Goal: Communication & Community: Connect with others

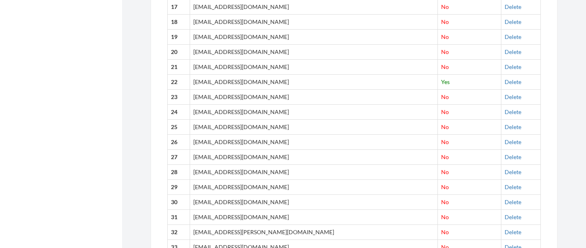
scroll to position [235, 0]
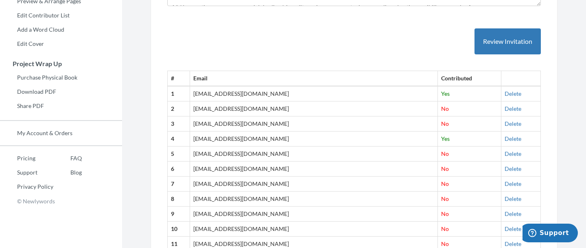
drag, startPoint x: 266, startPoint y: 127, endPoint x: 199, endPoint y: 128, distance: 66.3
click at [199, 128] on tr "3 [EMAIL_ADDRESS][DOMAIN_NAME] No [GEOGRAPHIC_DATA]" at bounding box center [354, 124] width 373 height 15
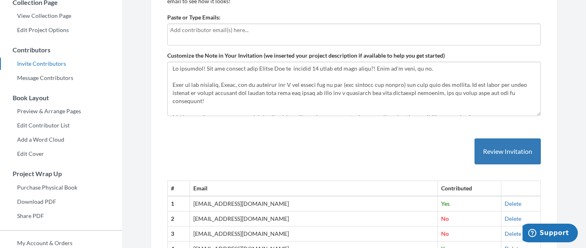
scroll to position [123, 0]
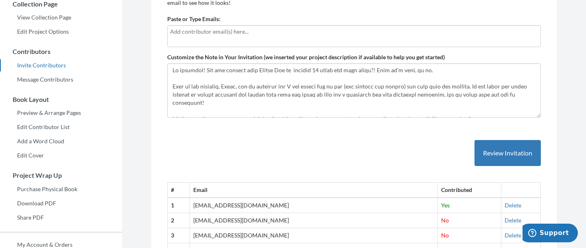
click at [284, 35] on input "text" at bounding box center [354, 31] width 368 height 9
type input "[EMAIL_ADDRESS][DOMAIN_NAME]"
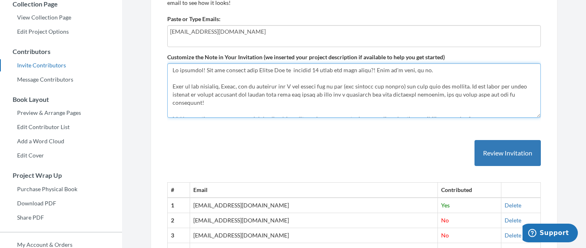
click at [331, 97] on textarea "Customize the Note in Your Invitation (we inserted your project description if …" at bounding box center [353, 90] width 373 height 54
click at [205, 68] on textarea "Customize the Note in Your Invitation (we inserted your project description if …" at bounding box center [353, 90] width 373 height 54
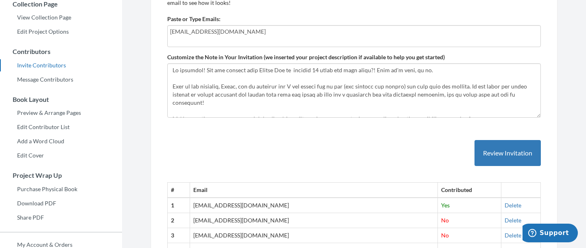
click at [231, 30] on input "[EMAIL_ADDRESS][DOMAIN_NAME]" at bounding box center [354, 31] width 368 height 9
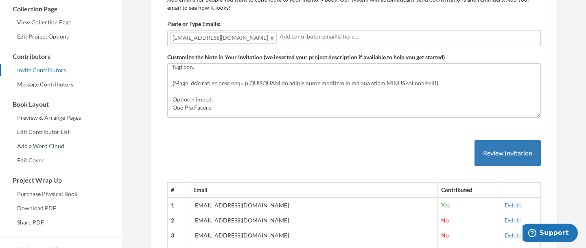
scroll to position [130, 0]
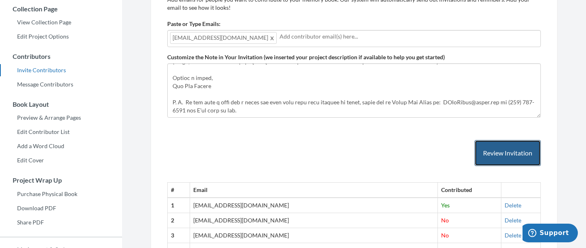
click at [500, 160] on button "Review Invitation" at bounding box center [507, 153] width 66 height 26
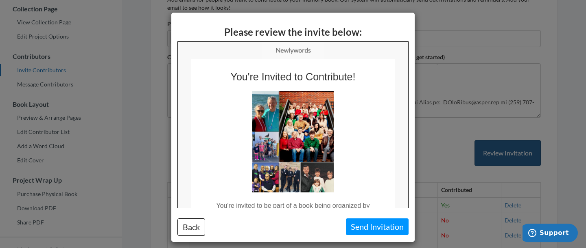
scroll to position [0, 0]
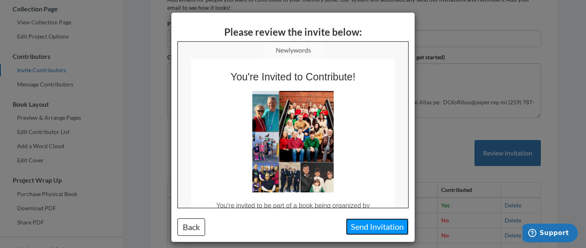
click at [381, 222] on button "Send Invitation" at bounding box center [377, 227] width 63 height 17
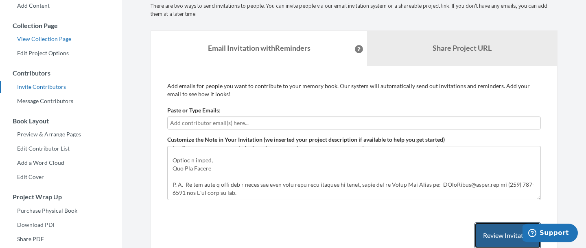
scroll to position [103, 0]
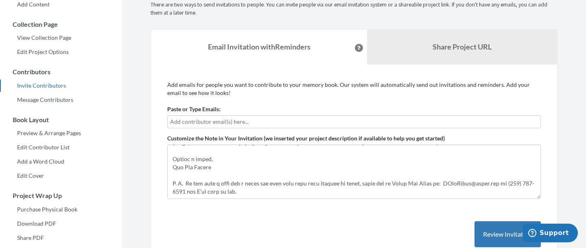
click at [220, 125] on input "text" at bounding box center [354, 122] width 368 height 9
type input "[EMAIL_ADDRESS][DOMAIN_NAME]"
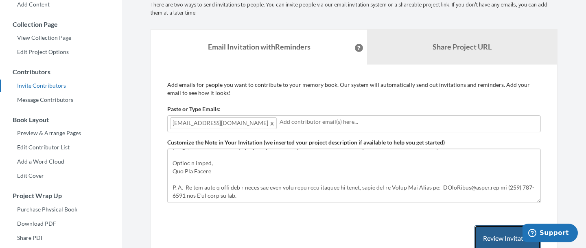
click at [486, 242] on button "Review Invitation" at bounding box center [507, 239] width 66 height 26
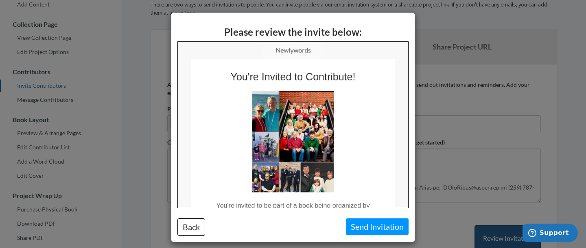
scroll to position [0, 0]
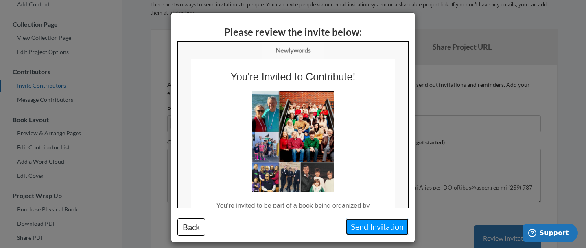
click at [365, 223] on button "Send Invitation" at bounding box center [377, 227] width 63 height 17
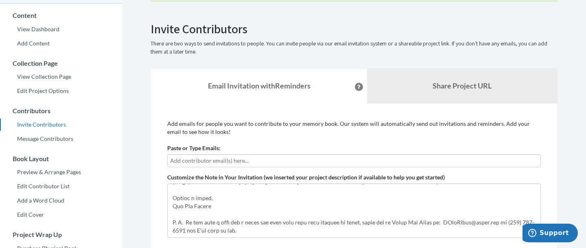
scroll to position [63, 0]
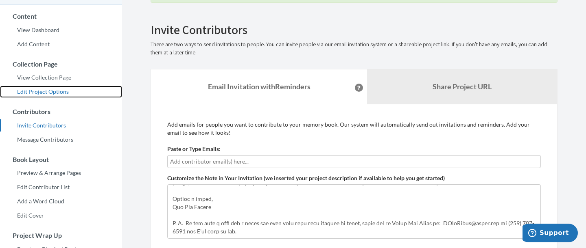
click at [54, 88] on link "Edit Project Options" at bounding box center [61, 92] width 122 height 12
